Goal: Task Accomplishment & Management: Complete application form

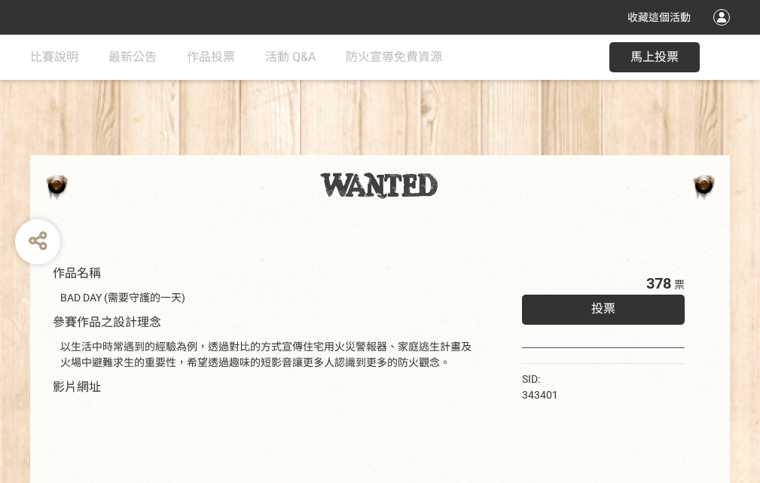
click at [724, 32] on div "收藏這個活動" at bounding box center [380, 17] width 760 height 35
click at [471, 148] on div "作品名稱 BAD DAY (需要守護的一天) 參賽作品之設計理念 以生活中時常遇到的經驗為例，透過對比的方式宣傳住宅用火災警報器、家庭逃生計畫及火場中避難求生…" at bounding box center [380, 352] width 760 height 634
click at [600, 305] on span "投票" at bounding box center [603, 308] width 24 height 14
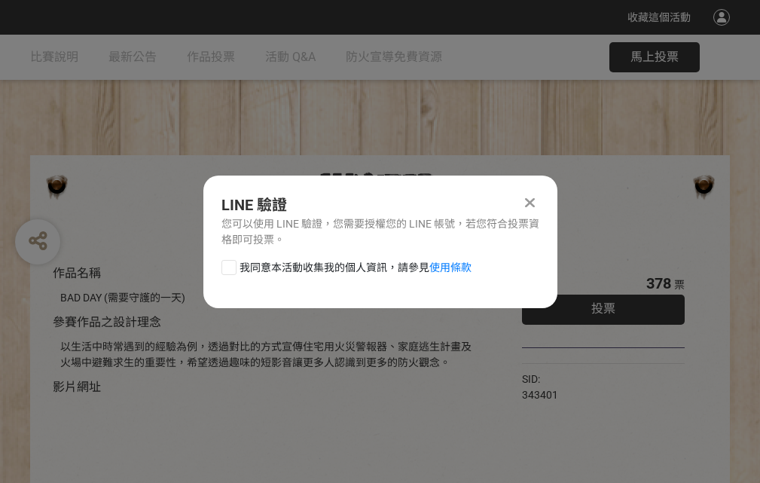
click at [228, 264] on div at bounding box center [229, 267] width 15 height 15
checkbox input "true"
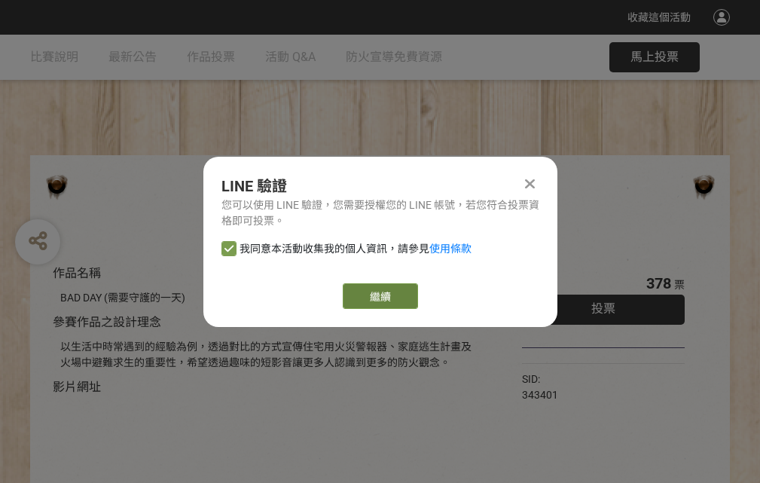
click at [379, 296] on link "繼續" at bounding box center [380, 296] width 75 height 26
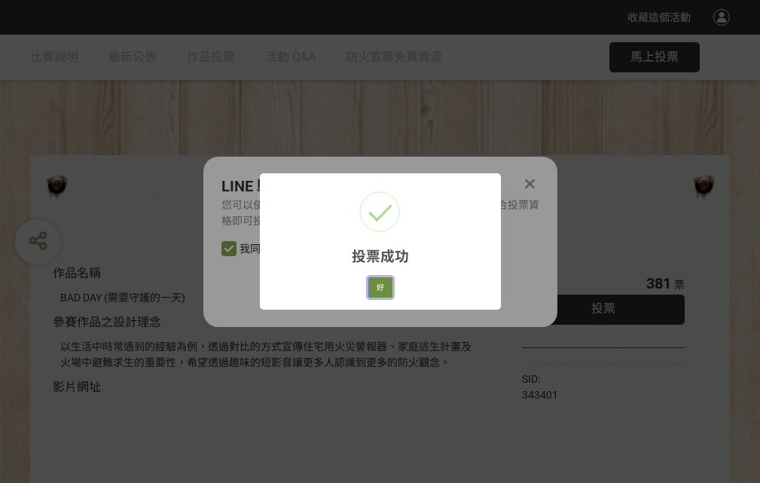
click at [376, 285] on button "好" at bounding box center [380, 287] width 24 height 21
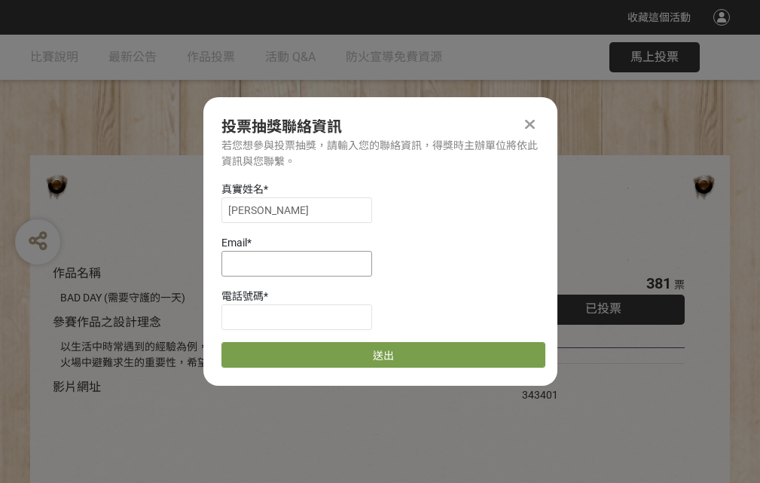
click at [301, 263] on input at bounding box center [297, 264] width 151 height 26
type input "[EMAIL_ADDRESS][DOMAIN_NAME]"
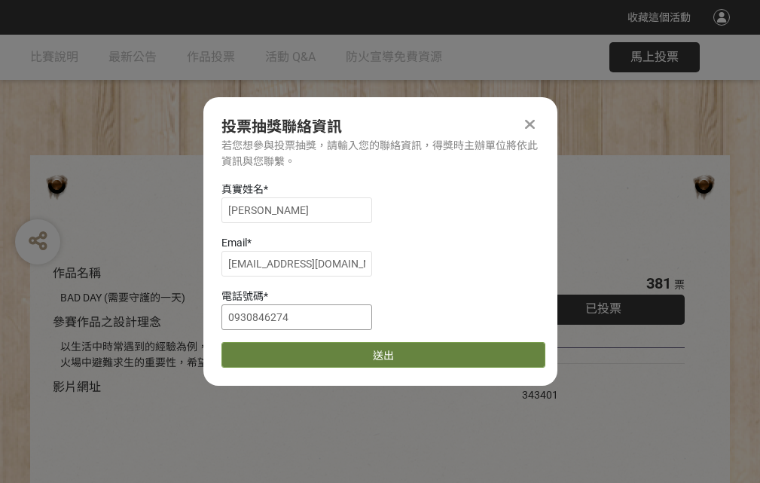
type input "0930846274"
click at [264, 350] on button "送出" at bounding box center [384, 355] width 324 height 26
